Goal: Information Seeking & Learning: Learn about a topic

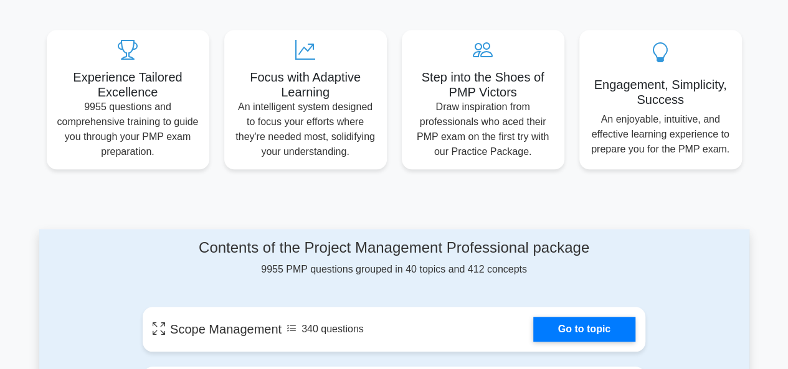
scroll to position [451, 0]
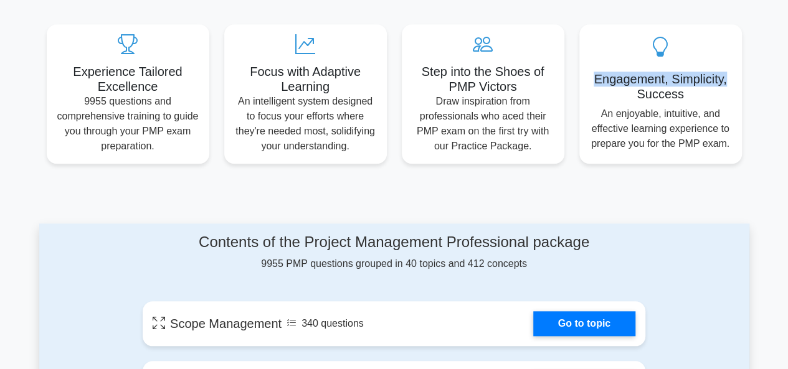
drag, startPoint x: 785, startPoint y: 57, endPoint x: 778, endPoint y: 73, distance: 17.9
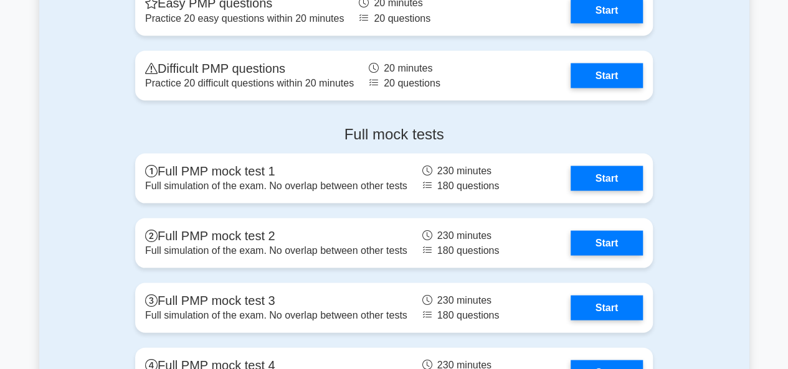
scroll to position [3449, 0]
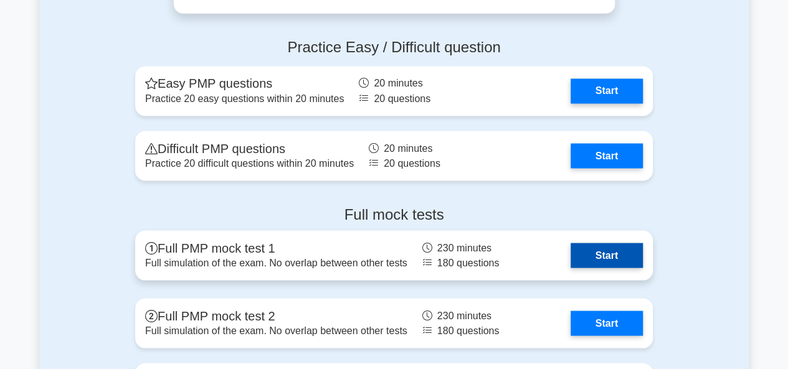
click at [602, 250] on link "Start" at bounding box center [606, 255] width 72 height 25
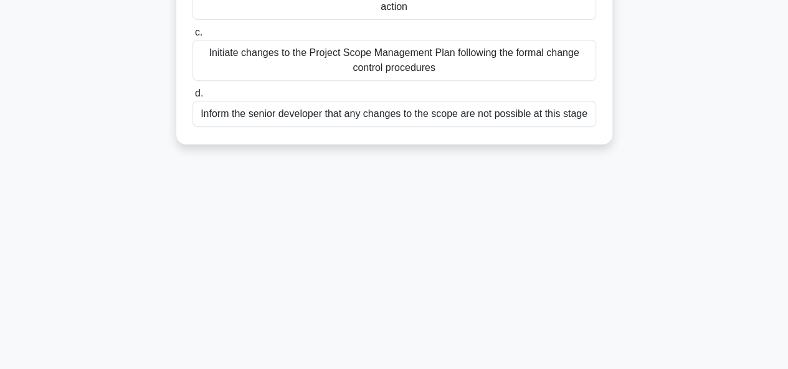
scroll to position [271, 0]
